Goal: Task Accomplishment & Management: Manage account settings

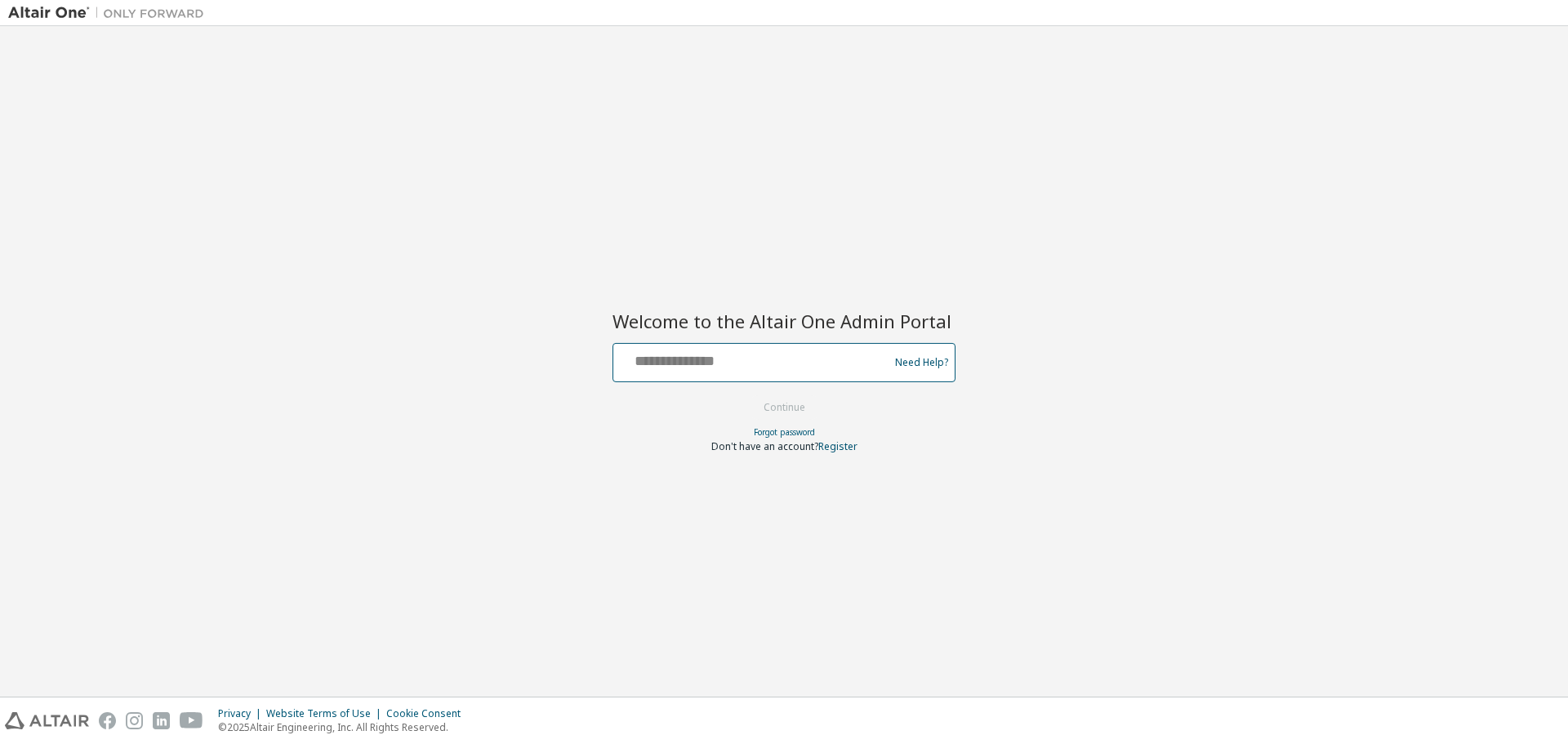
click at [772, 369] on input "text" at bounding box center [753, 358] width 267 height 24
type input "**********"
click at [796, 411] on button "Continue" at bounding box center [784, 407] width 76 height 24
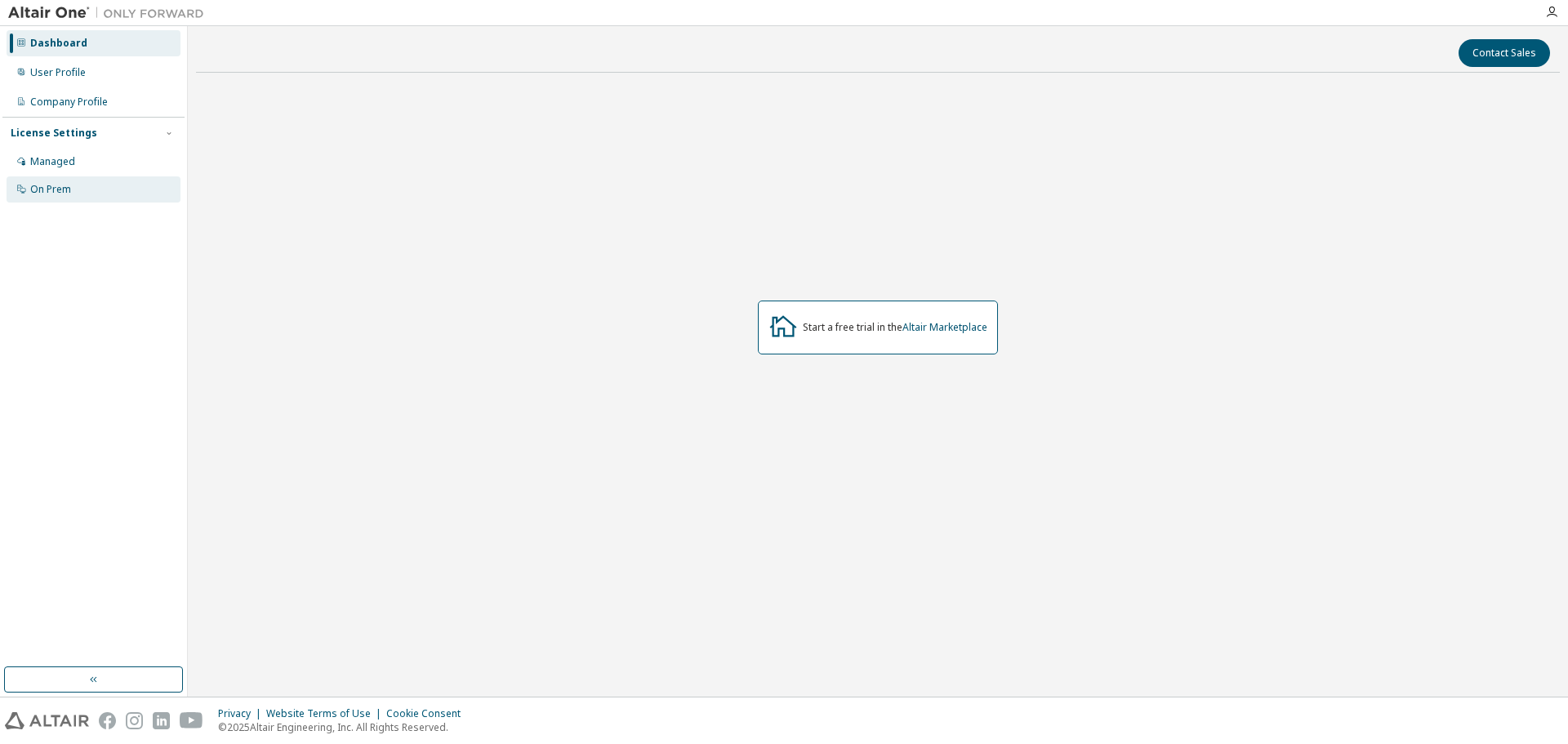
click at [111, 182] on div "On Prem" at bounding box center [93, 190] width 174 height 26
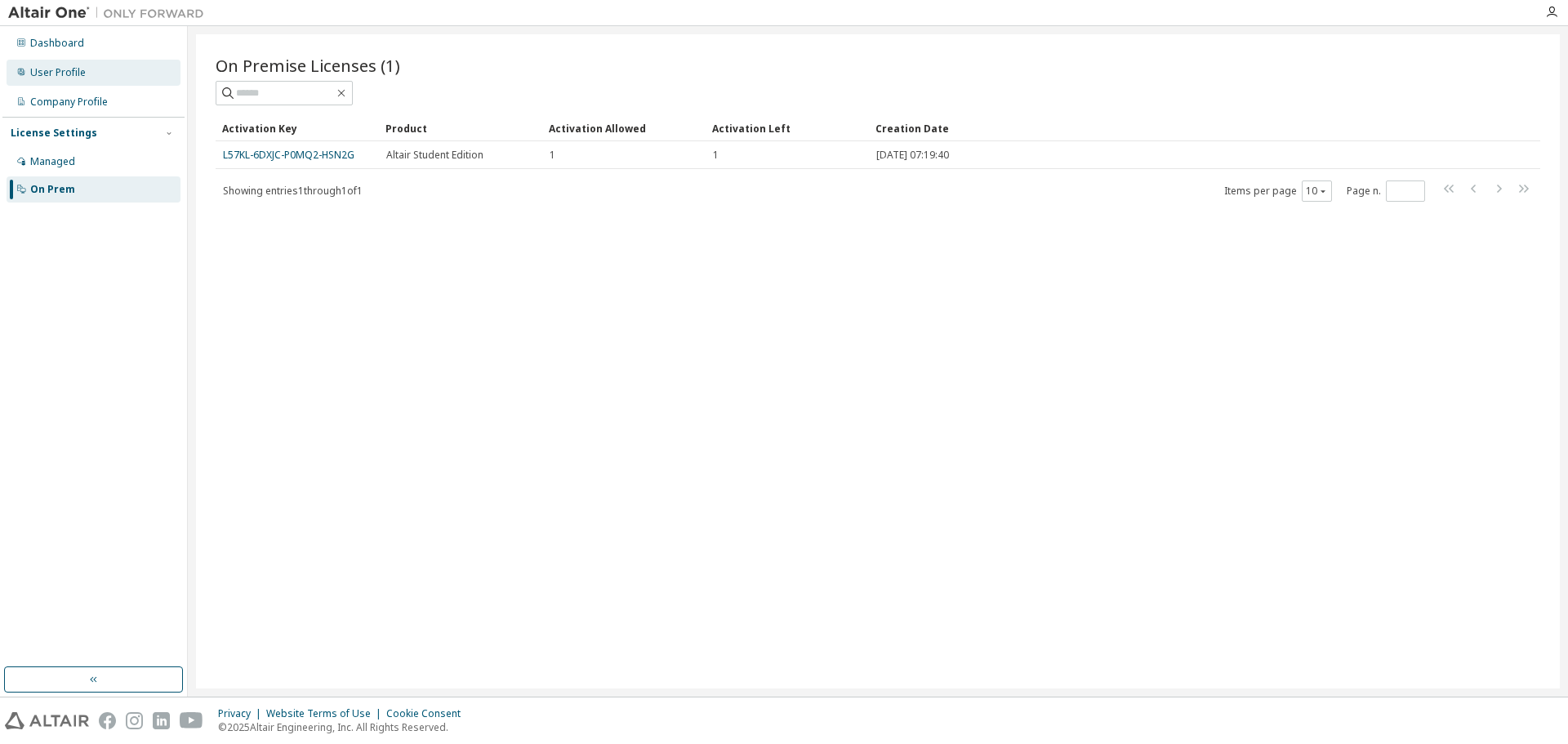
click at [115, 71] on div "User Profile" at bounding box center [93, 72] width 174 height 26
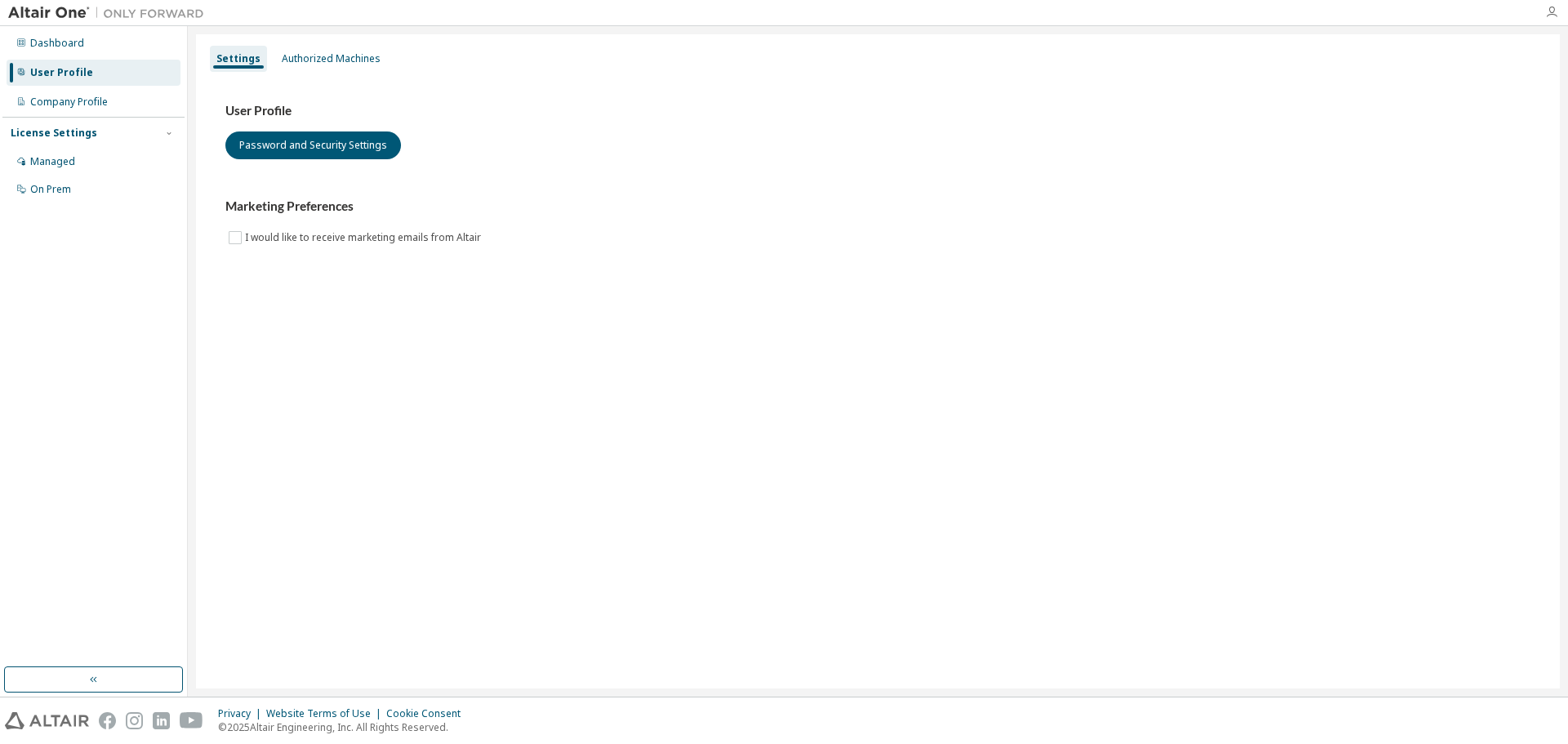
click at [1556, 13] on icon "button" at bounding box center [1552, 12] width 13 height 13
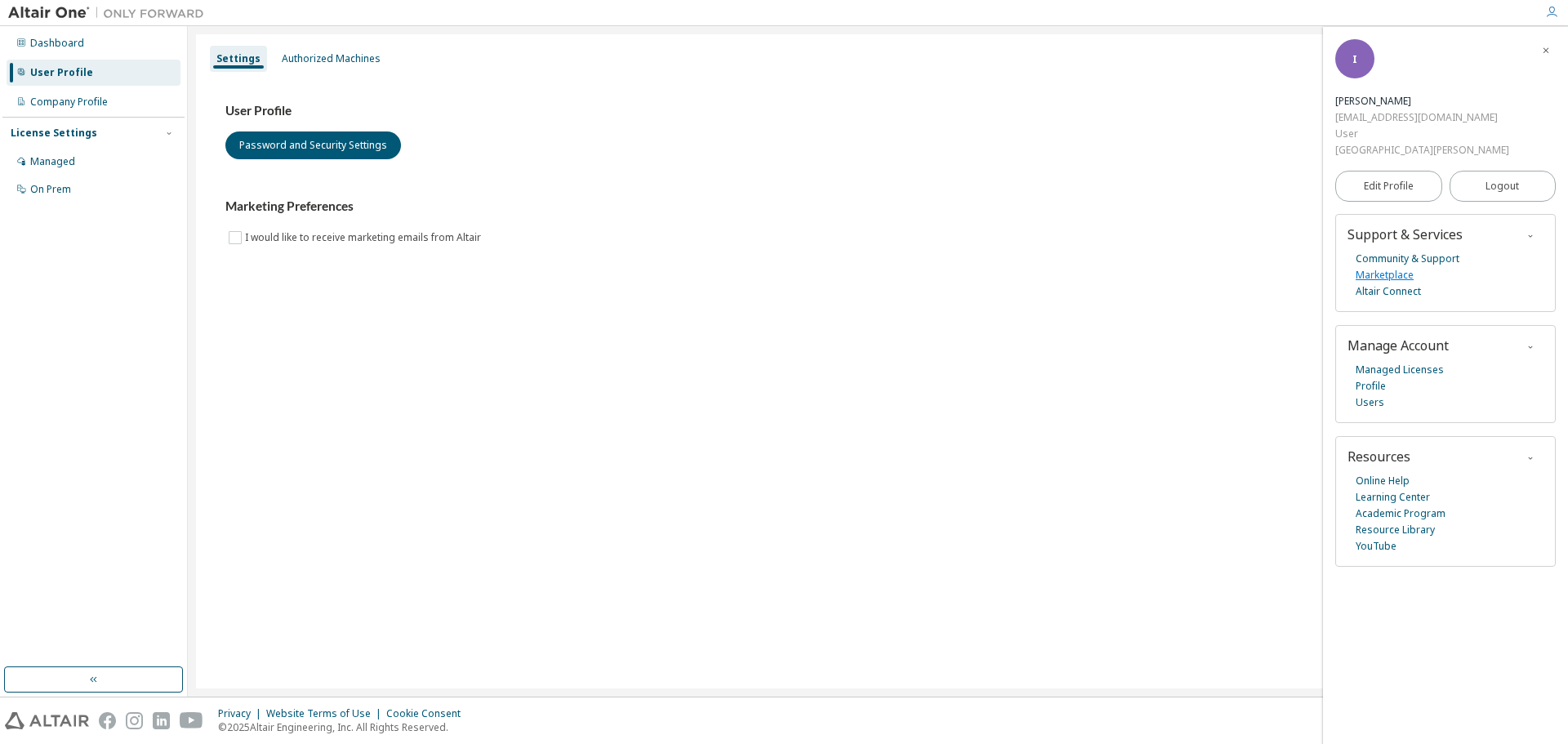
click at [1370, 279] on link "Marketplace" at bounding box center [1385, 275] width 58 height 16
click at [65, 181] on div "On Prem" at bounding box center [93, 190] width 174 height 26
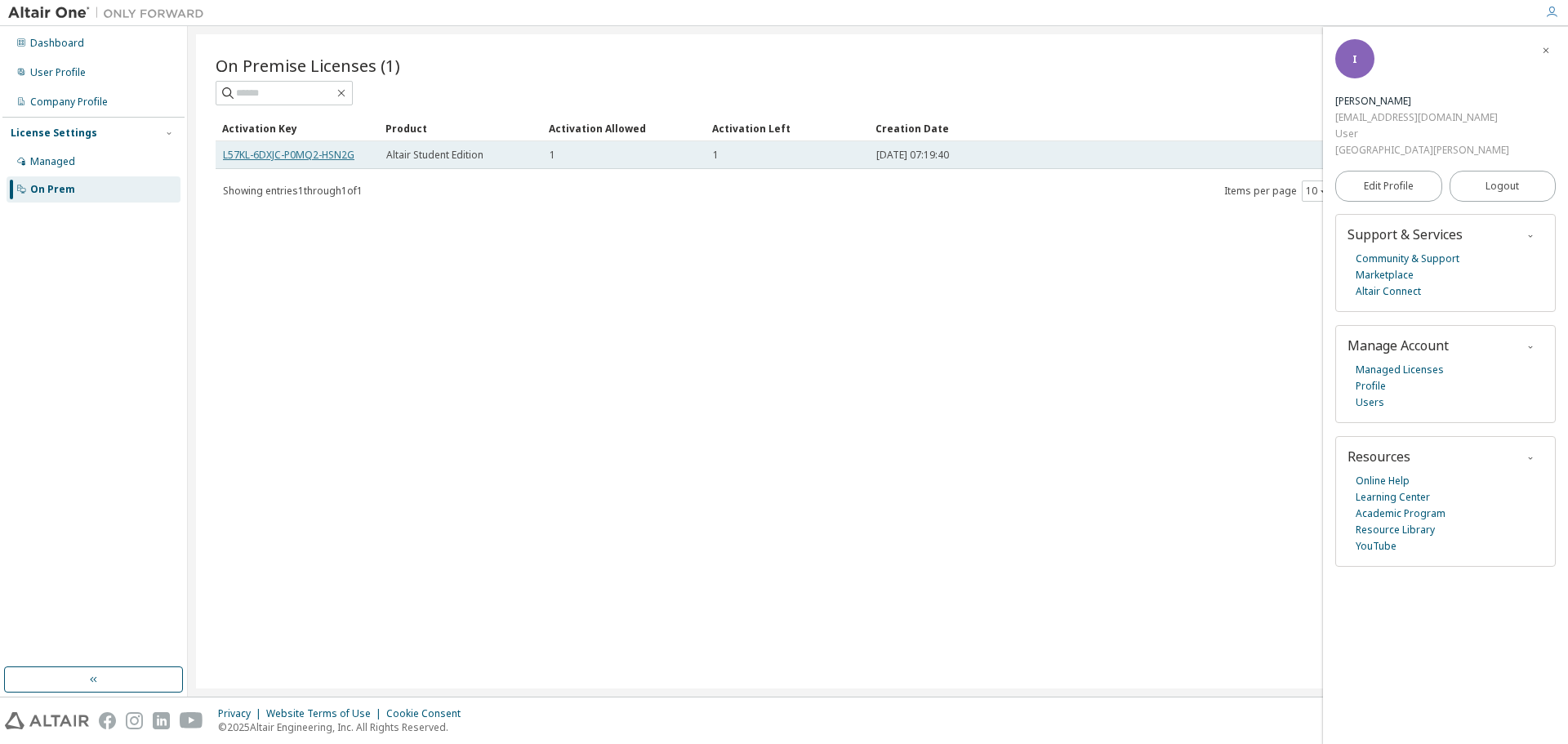
click at [229, 151] on link "L57KL-6DXJC-P0MQ2-HSN2G" at bounding box center [289, 154] width 132 height 14
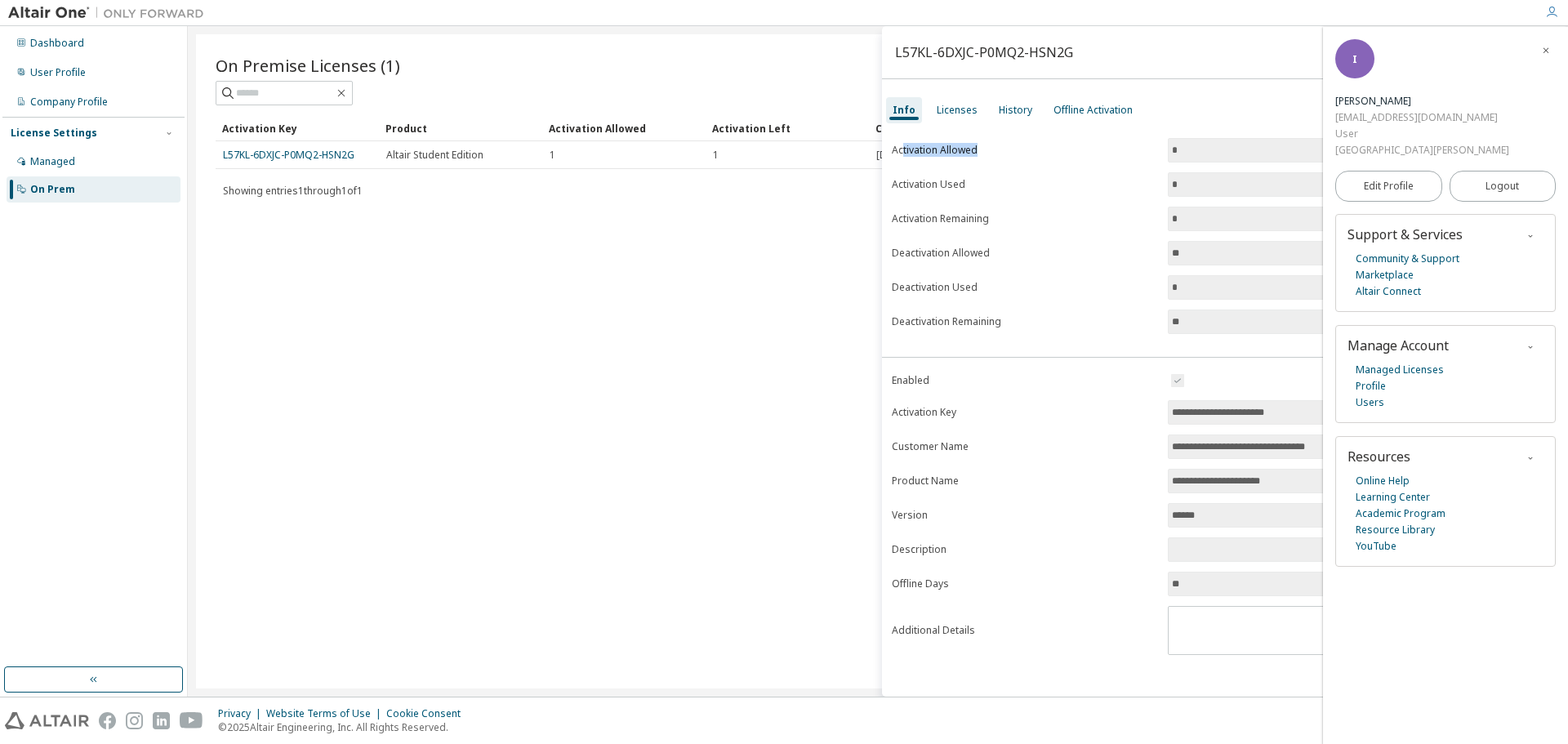
drag, startPoint x: 901, startPoint y: 142, endPoint x: 986, endPoint y: 149, distance: 85.3
click at [986, 149] on form "Activation Allowed * Activation Used * Activation Remaining * Deactivation Allo…" at bounding box center [1225, 236] width 666 height 196
drag, startPoint x: 929, startPoint y: 187, endPoint x: 1020, endPoint y: 188, distance: 91.0
click at [1020, 188] on label "Activation Used" at bounding box center [1024, 184] width 266 height 13
click at [650, 323] on div "On Premise Licenses (1) Clear Load Save Save As Field Operator Value Select fil…" at bounding box center [878, 360] width 1364 height 654
